Goal: Subscribe to service/newsletter

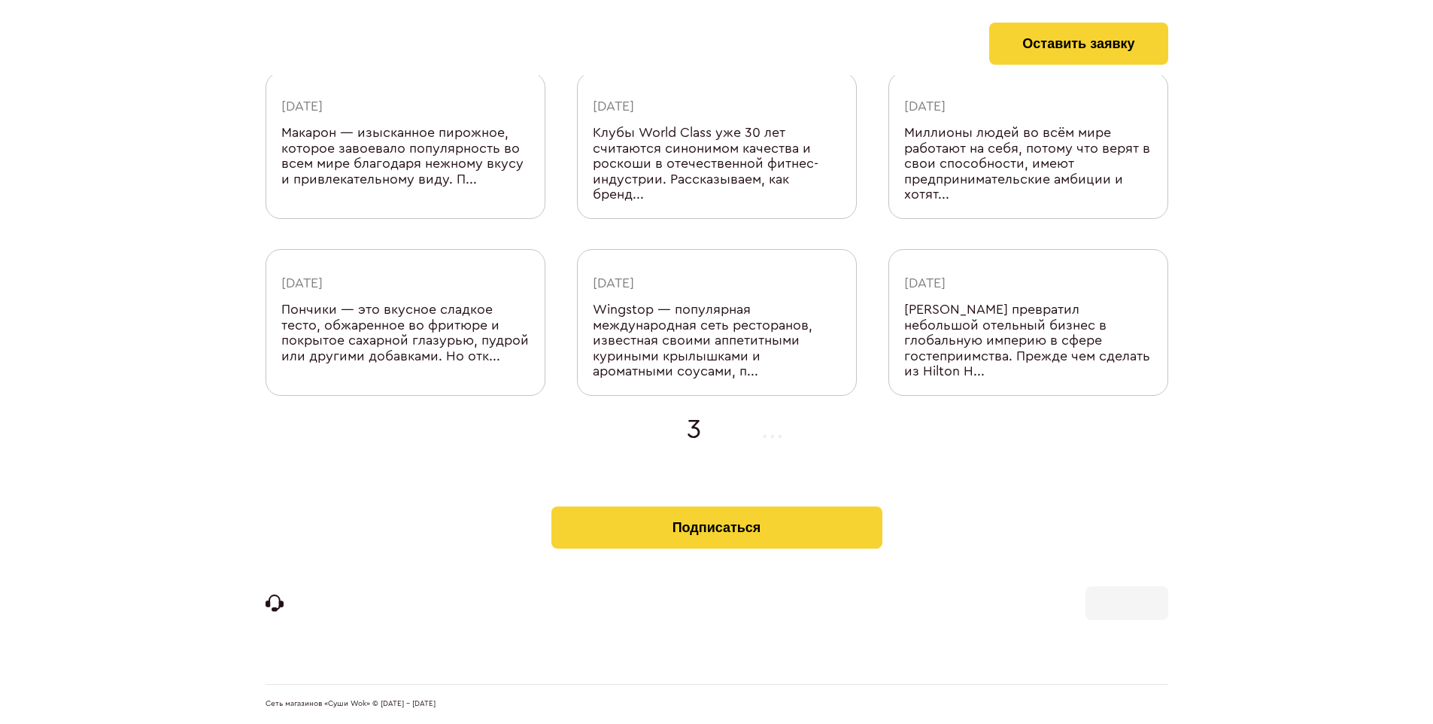
scroll to position [478, 0]
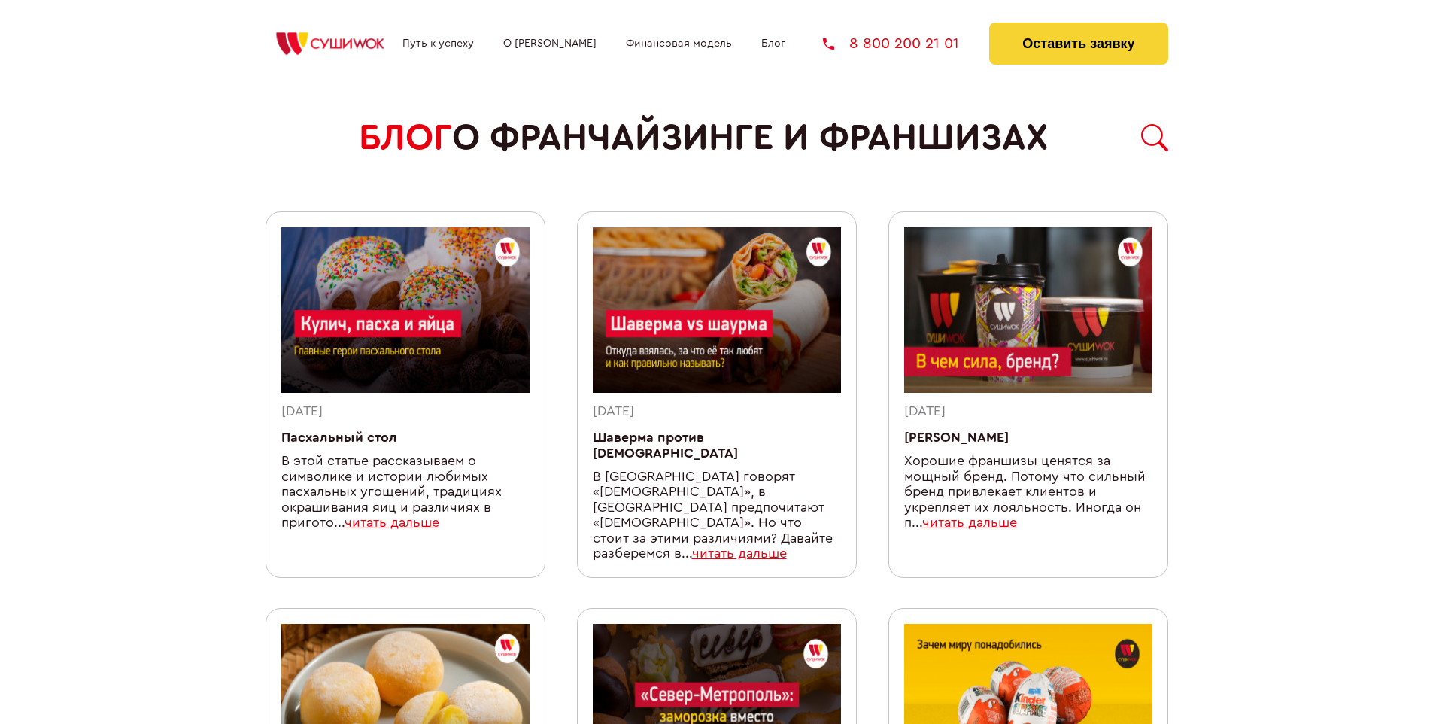
scroll to position [1293, 0]
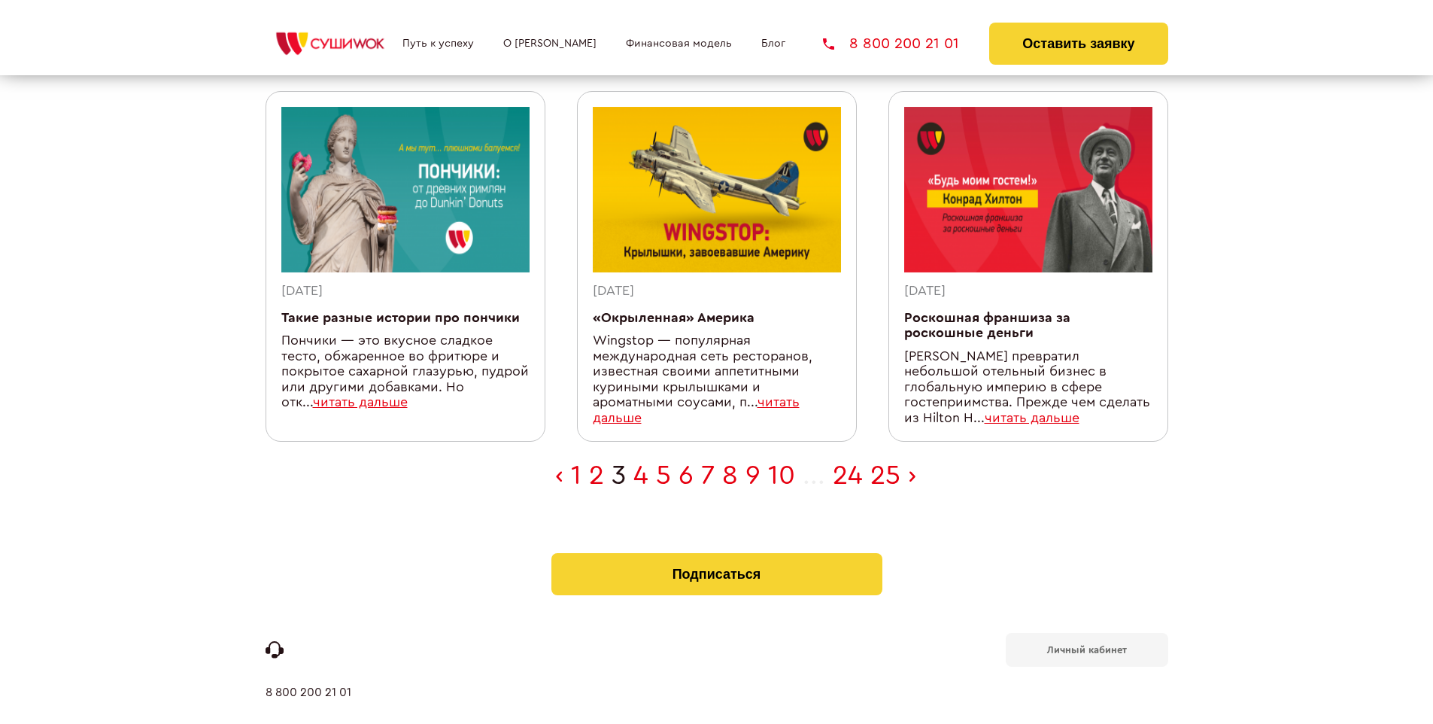
click at [1086, 645] on b "Личный кабинет" at bounding box center [1087, 650] width 80 height 10
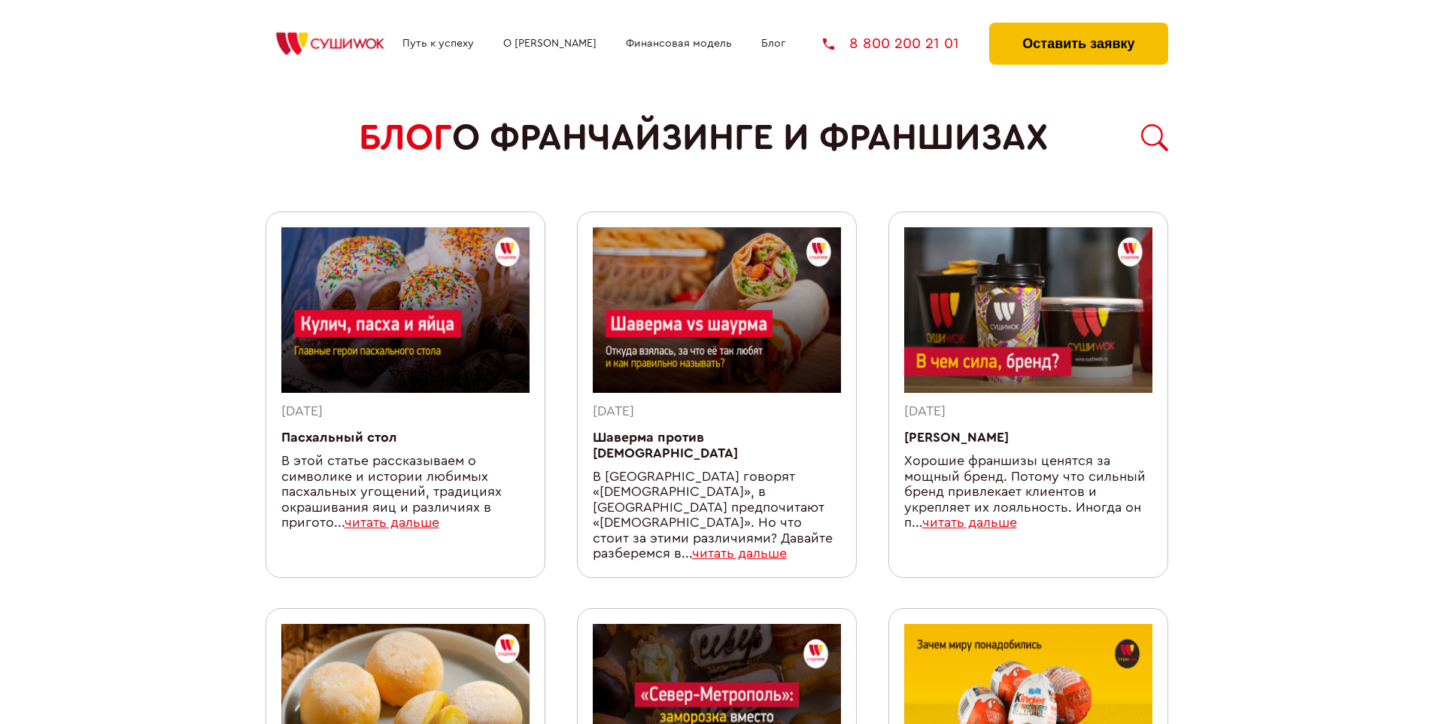
click at [1078, 26] on button "Оставить заявку" at bounding box center [1078, 44] width 178 height 42
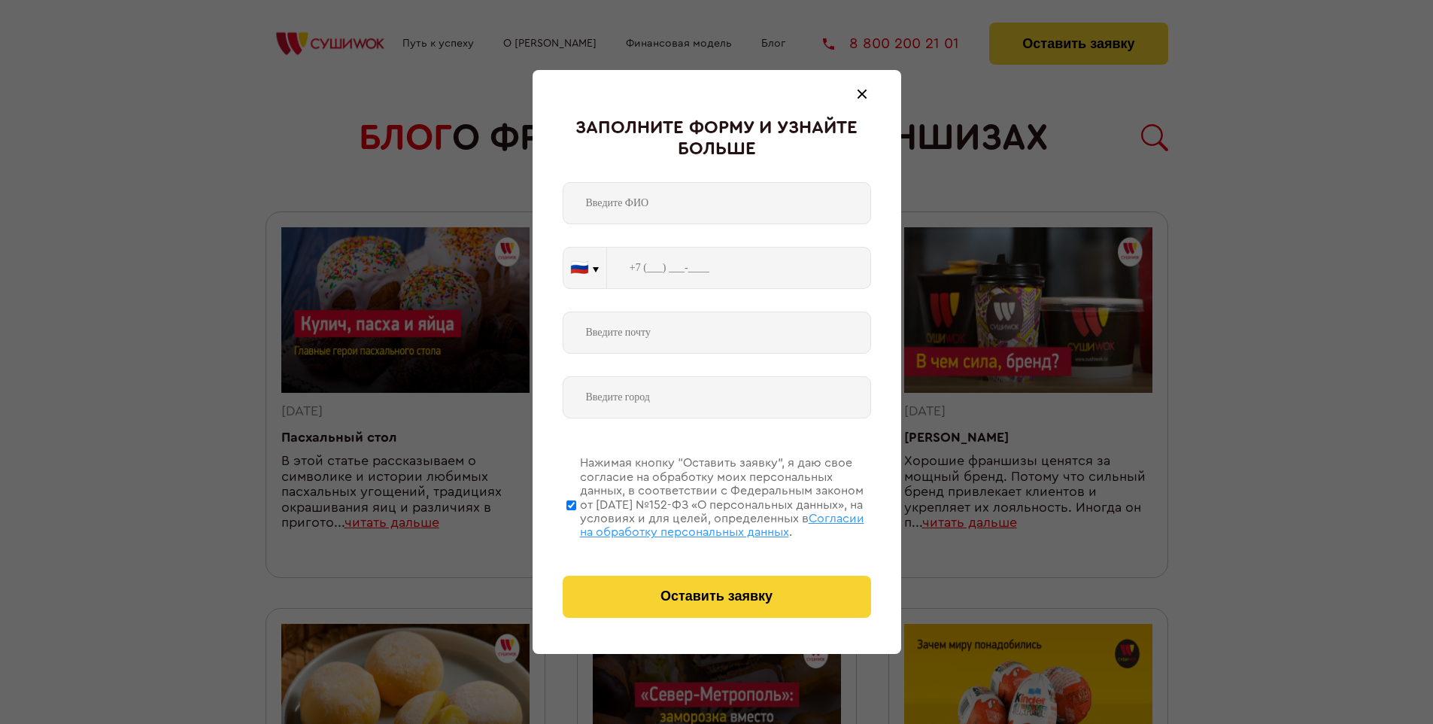
click at [697, 523] on span "Согласии на обработку персональных данных" at bounding box center [722, 525] width 284 height 26
click at [576, 523] on input "Нажимая кнопку “Оставить заявку”, я даю свое согласие на обработку моих персона…" at bounding box center [571, 505] width 10 height 120
checkbox input "false"
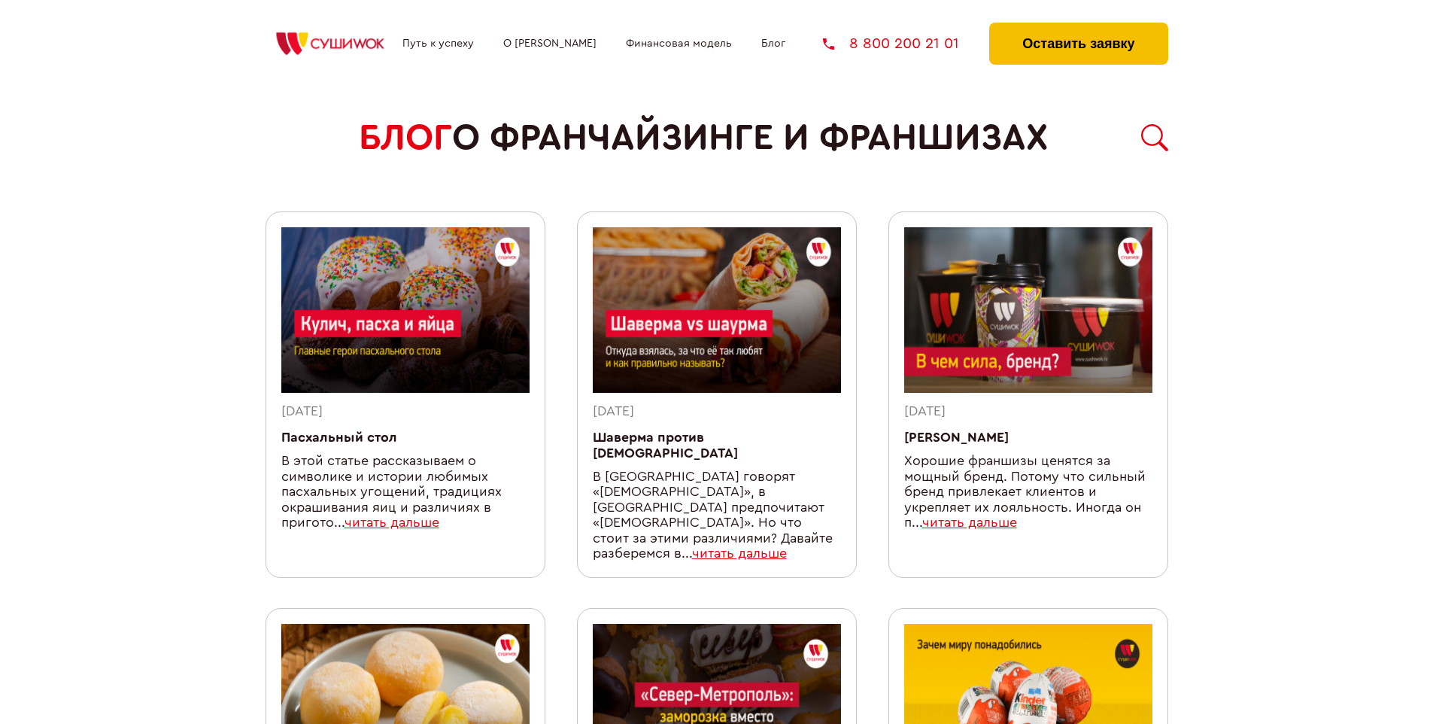
click at [1078, 26] on button "Оставить заявку" at bounding box center [1078, 44] width 178 height 42
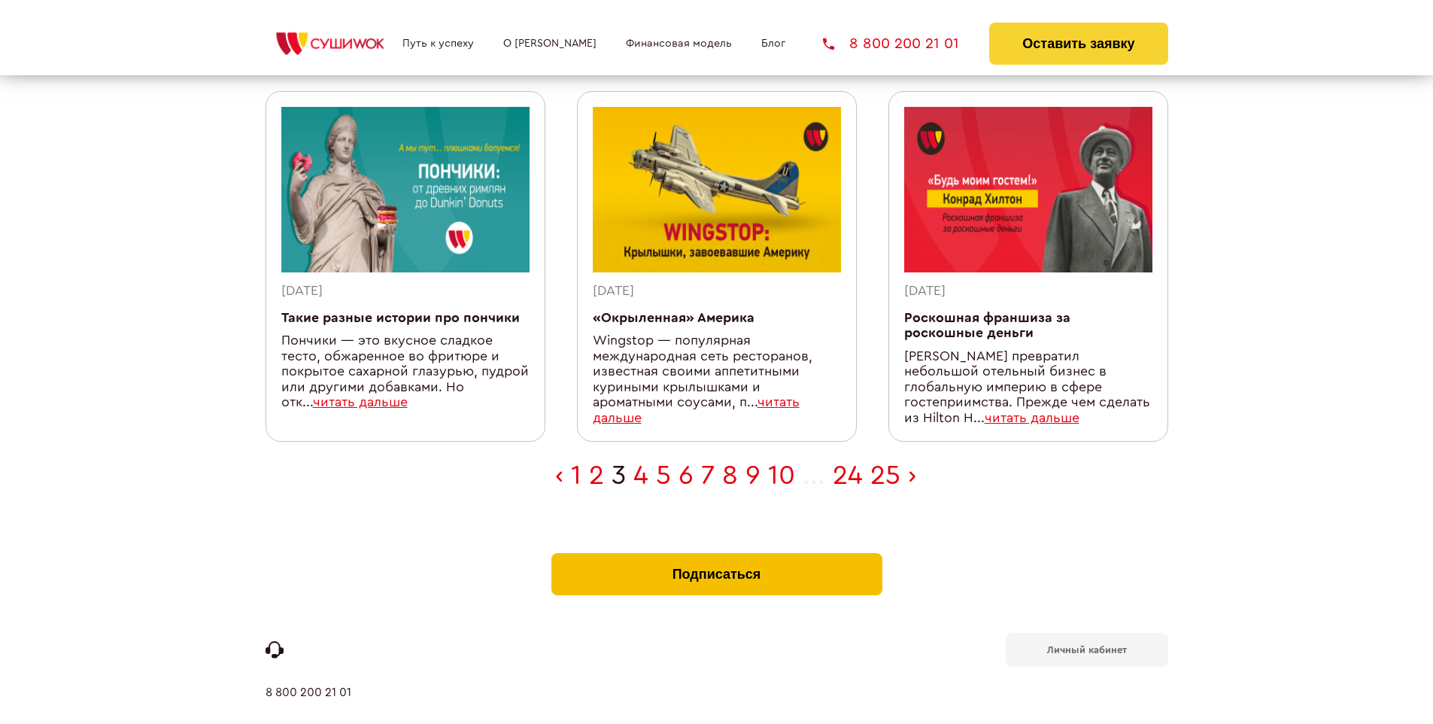
click at [716, 553] on button "Подписаться" at bounding box center [716, 574] width 331 height 42
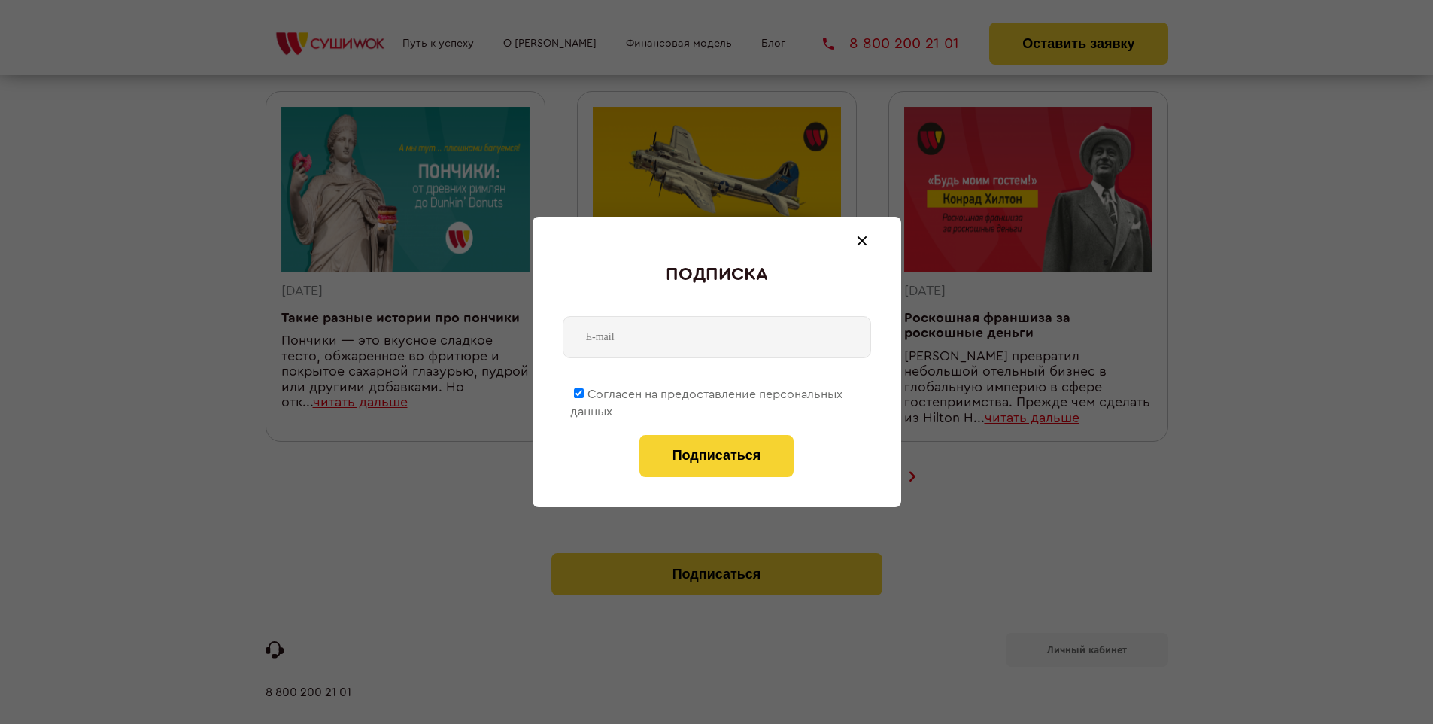
click at [707, 391] on span "Согласен на предоставление персональных данных" at bounding box center [706, 402] width 272 height 29
click at [584, 391] on input "Согласен на предоставление персональных данных" at bounding box center [579, 393] width 10 height 10
checkbox input "false"
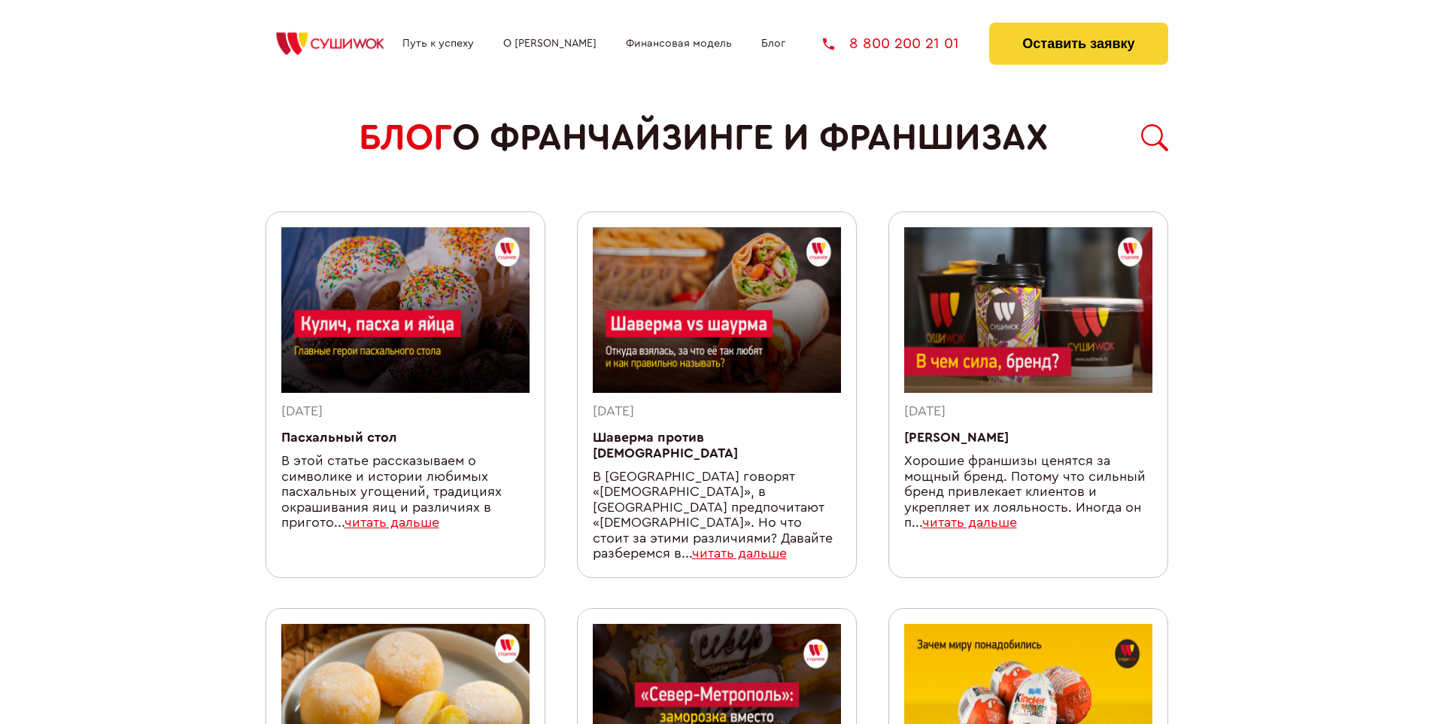
scroll to position [1293, 0]
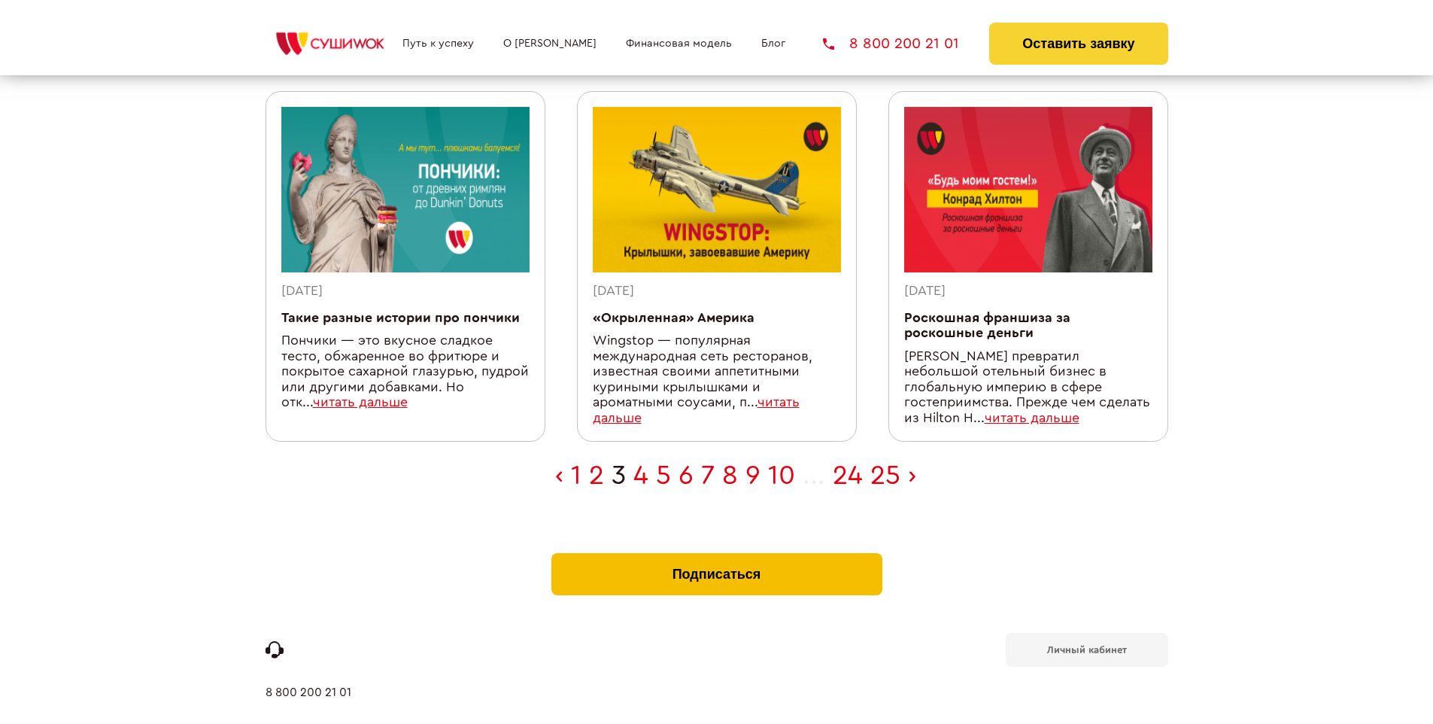
click at [716, 553] on button "Подписаться" at bounding box center [716, 574] width 331 height 42
